Goal: Task Accomplishment & Management: Manage account settings

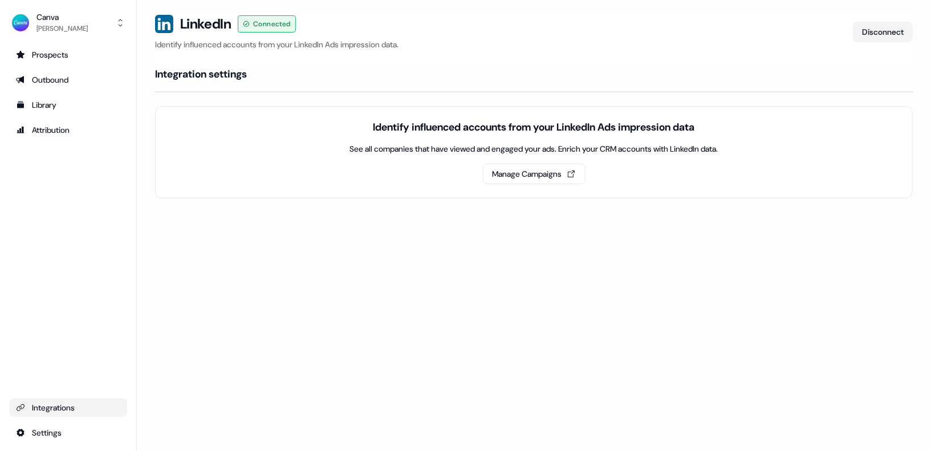
click at [233, 271] on div "Loading... LinkedIn Connected Identify influenced accounts from your LinkedIn A…" at bounding box center [534, 225] width 794 height 451
click at [296, 291] on div "Loading... LinkedIn Connected Identify influenced accounts from your LinkedIn A…" at bounding box center [534, 225] width 794 height 451
click at [548, 177] on button "Manage Campaigns" at bounding box center [534, 174] width 103 height 21
click at [309, 269] on div "Loading... LinkedIn Connected Identify influenced accounts from your LinkedIn A…" at bounding box center [534, 225] width 794 height 451
click at [214, 78] on h4 "Integration settings" at bounding box center [201, 74] width 92 height 14
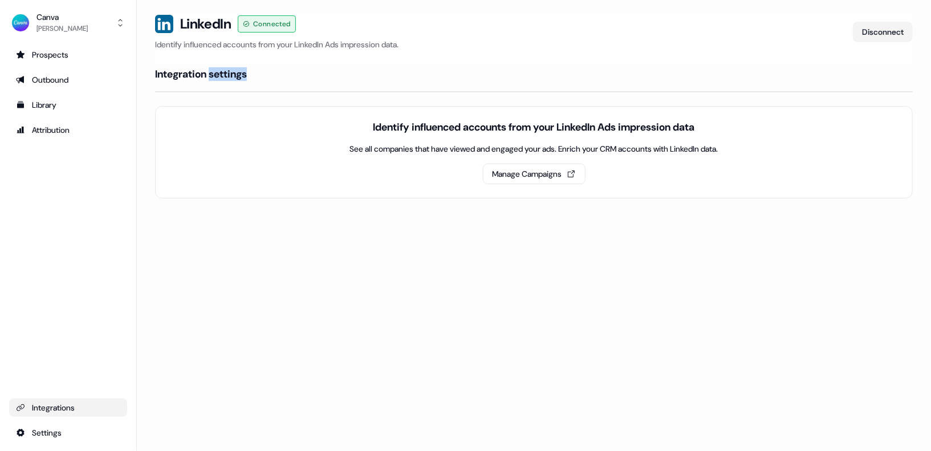
click at [214, 78] on h4 "Integration settings" at bounding box center [201, 74] width 92 height 14
click at [367, 71] on div "Integration settings" at bounding box center [534, 74] width 758 height 21
click at [273, 19] on span "Connected" at bounding box center [272, 23] width 38 height 11
click at [171, 23] on icon at bounding box center [164, 24] width 18 height 18
click at [262, 322] on div "Loading... LinkedIn Connected Identify influenced accounts from your LinkedIn A…" at bounding box center [534, 225] width 794 height 451
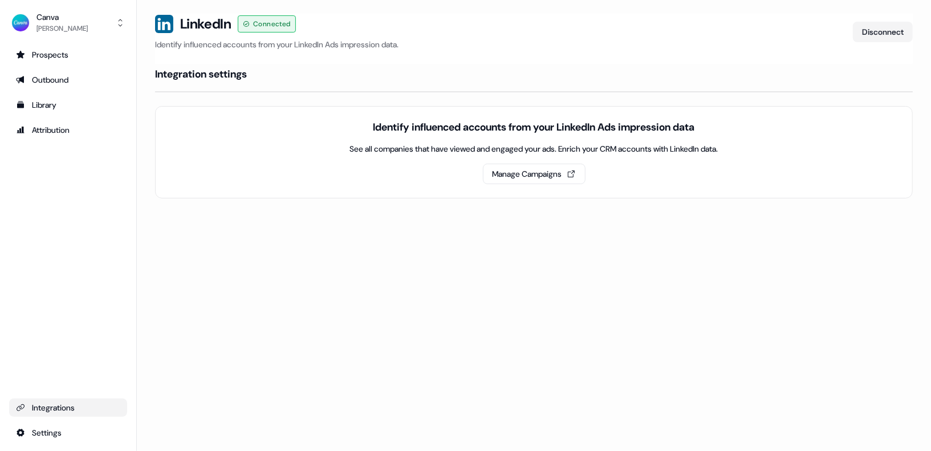
click at [441, 279] on div "Loading... LinkedIn Connected Identify influenced accounts from your LinkedIn A…" at bounding box center [534, 225] width 794 height 451
click at [437, 276] on div "Loading... LinkedIn Connected Identify influenced accounts from your LinkedIn A…" at bounding box center [534, 225] width 794 height 451
drag, startPoint x: 353, startPoint y: 304, endPoint x: 294, endPoint y: 271, distance: 67.9
click at [352, 304] on div "Loading... LinkedIn Connected Identify influenced accounts from your LinkedIn A…" at bounding box center [534, 225] width 794 height 451
click at [263, 269] on div "Loading... LinkedIn Connected Identify influenced accounts from your LinkedIn A…" at bounding box center [534, 225] width 794 height 451
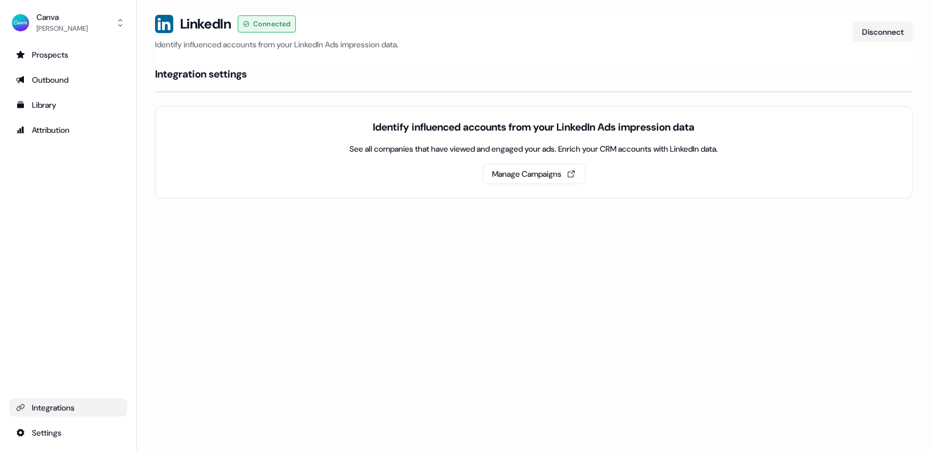
click at [233, 216] on section "Loading... LinkedIn Connected Identify influenced accounts from your LinkedIn A…" at bounding box center [534, 122] width 794 height 217
click at [60, 81] on div "Outbound" at bounding box center [68, 79] width 104 height 11
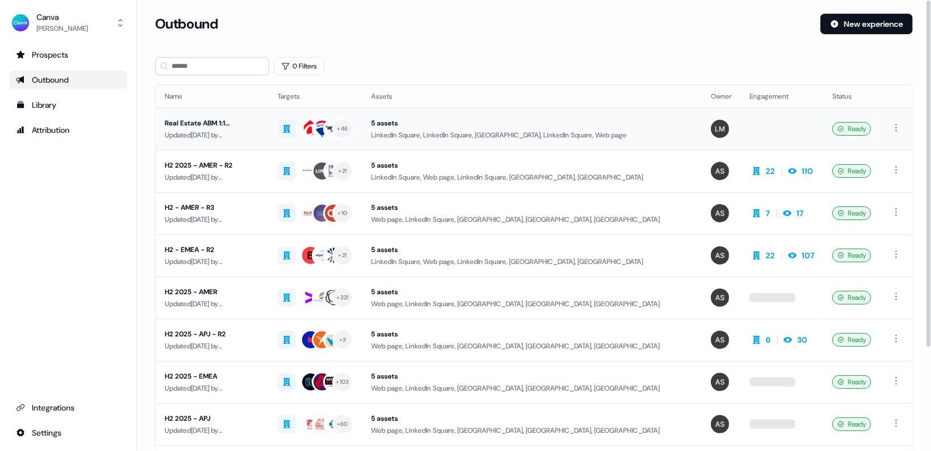
click at [251, 123] on div "Real Estate ABM 1:1 Campaign" at bounding box center [212, 122] width 95 height 11
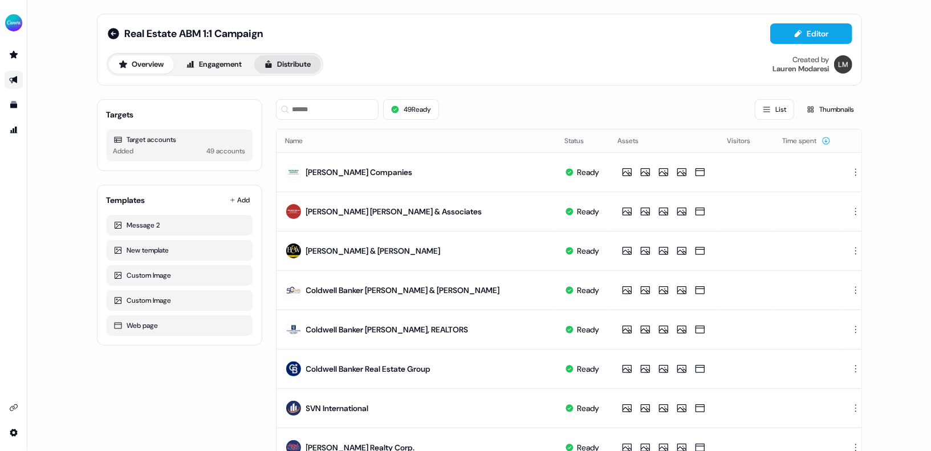
click at [294, 71] on button "Distribute" at bounding box center [287, 64] width 67 height 18
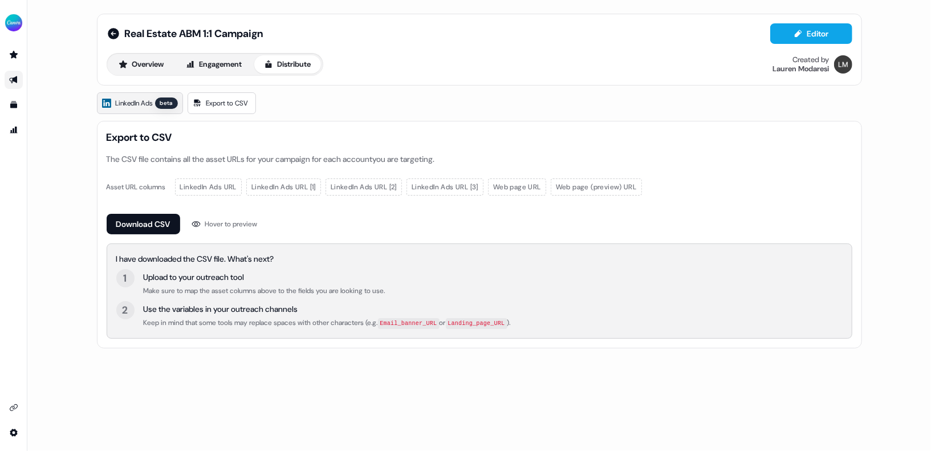
click at [140, 97] on span "LinkedIn Ads" at bounding box center [134, 102] width 37 height 11
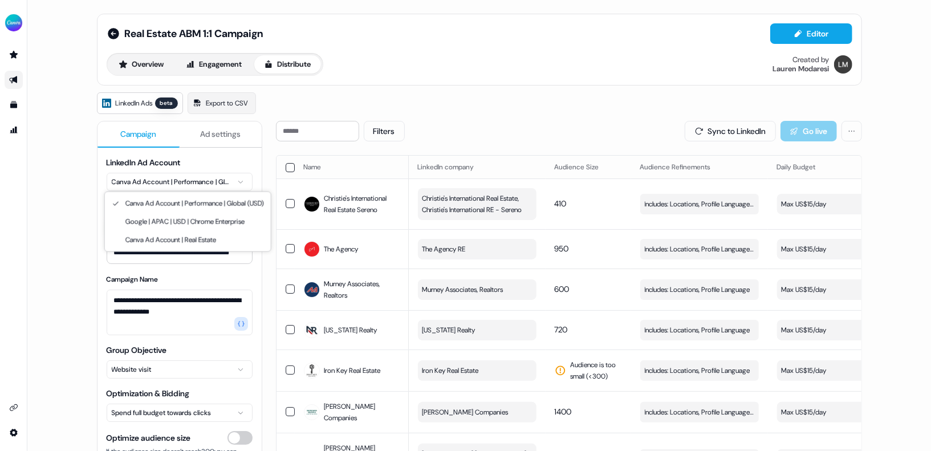
click at [185, 181] on html "**********" at bounding box center [465, 225] width 931 height 451
